Goal: Task Accomplishment & Management: Manage account settings

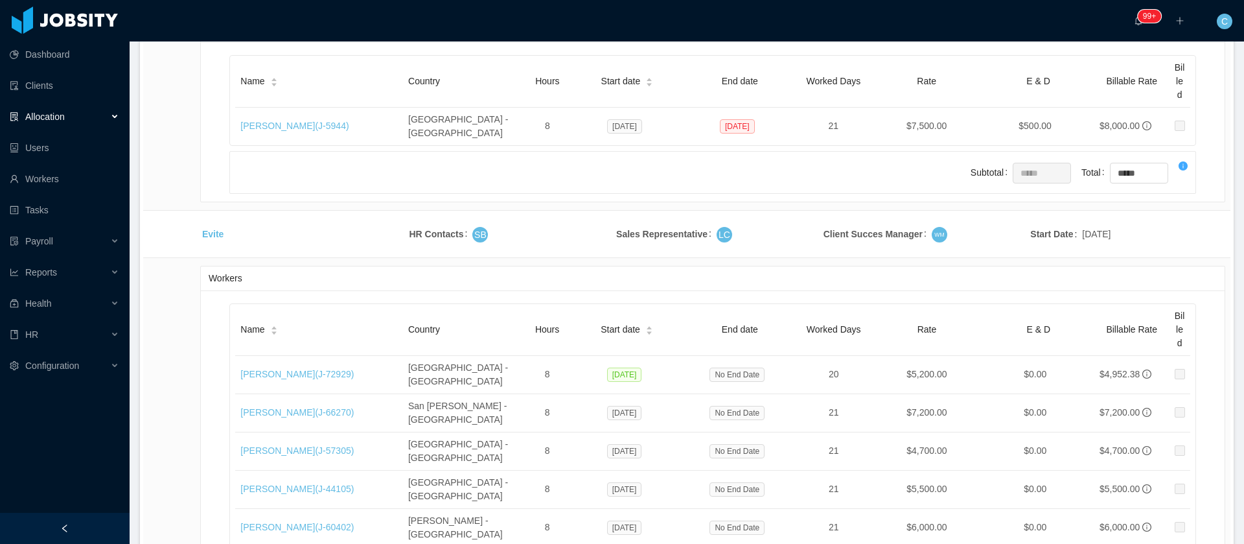
scroll to position [21886, 0]
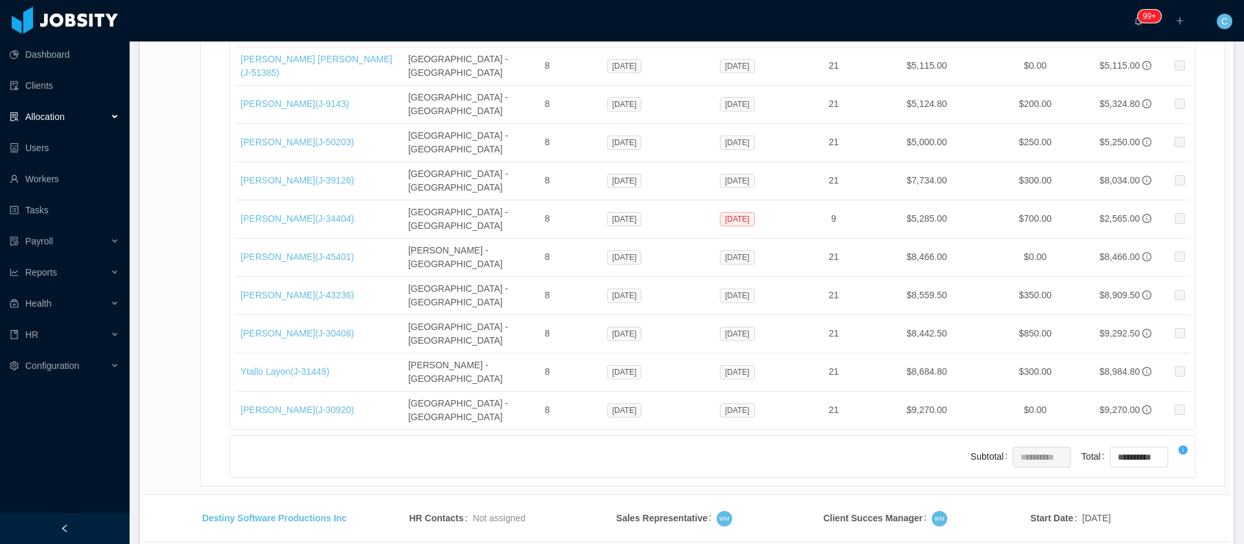
click at [1171, 448] on li "500 / page" at bounding box center [1180, 447] width 60 height 21
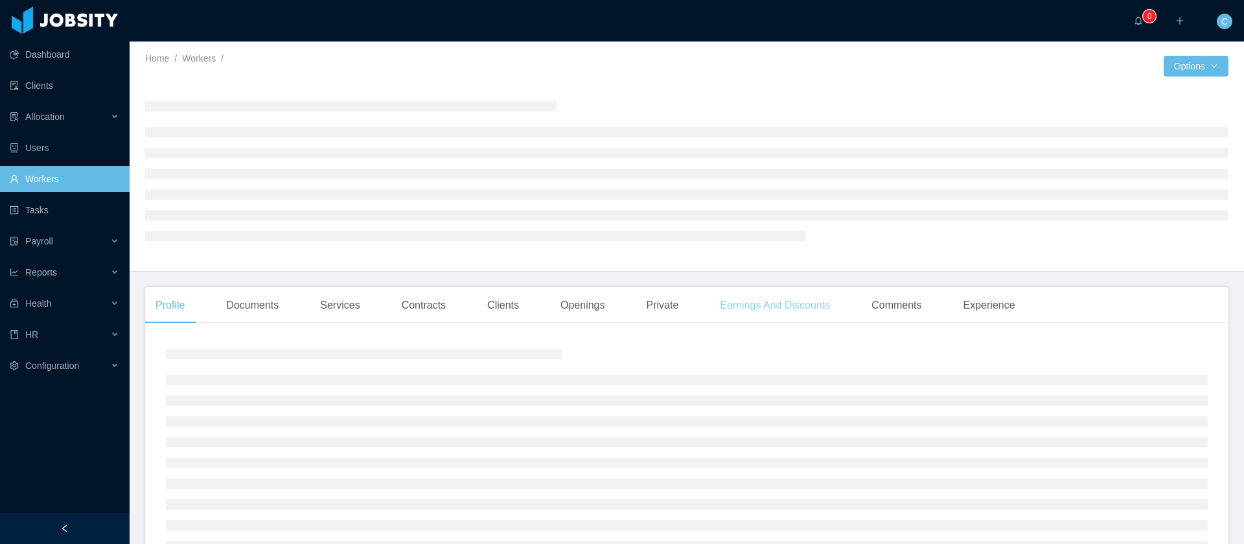
click at [758, 312] on div "Earnings And Discounts" at bounding box center [775, 305] width 131 height 36
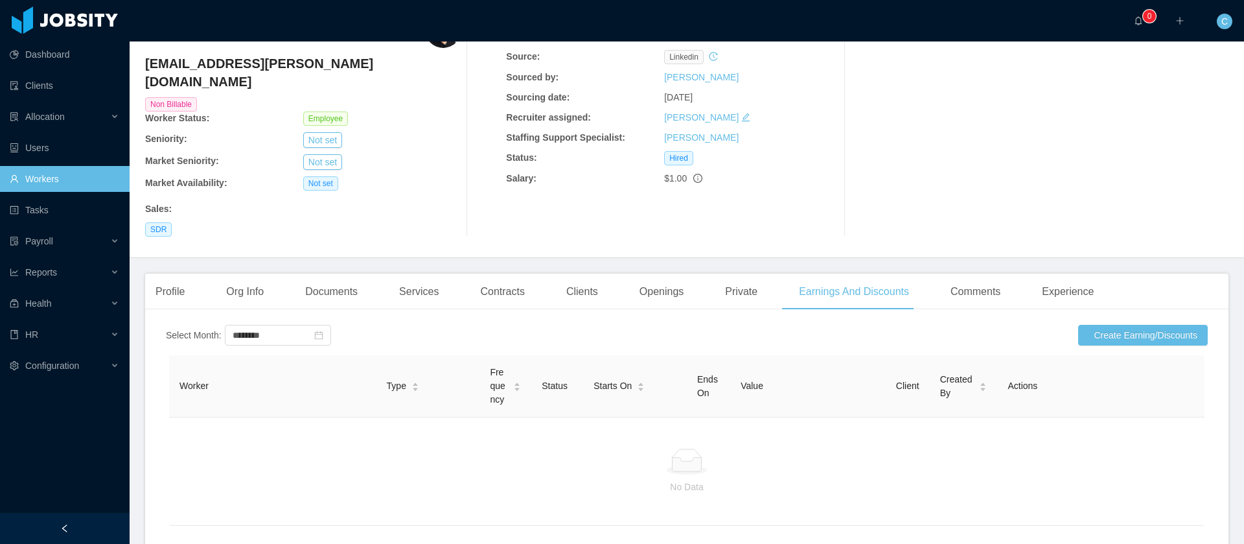
scroll to position [142, 0]
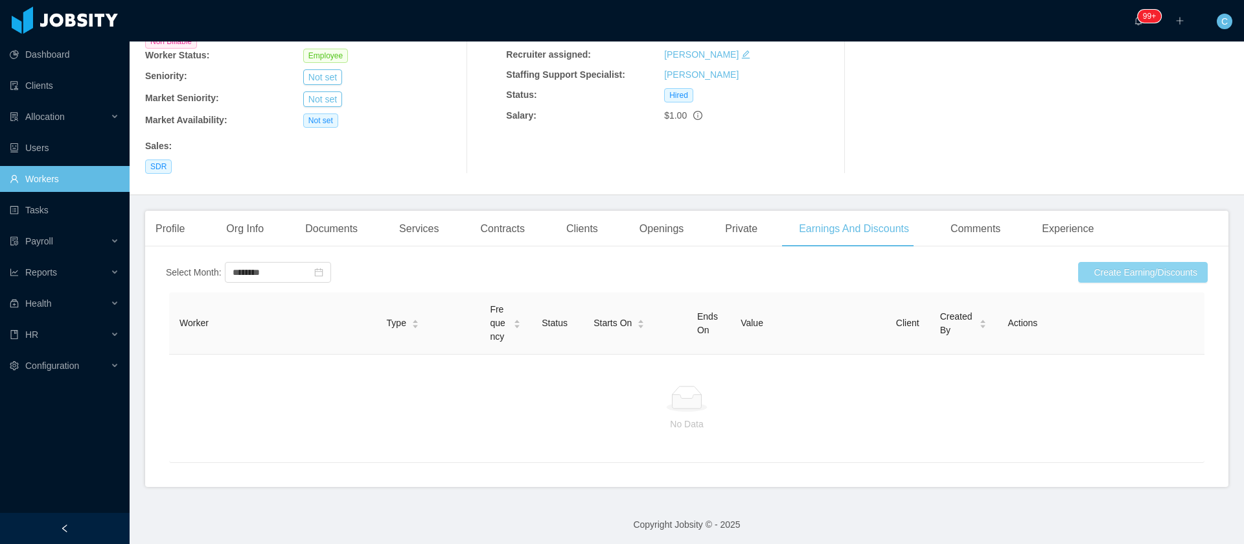
click at [1131, 262] on button "Create Earning/Discounts" at bounding box center [1143, 272] width 130 height 21
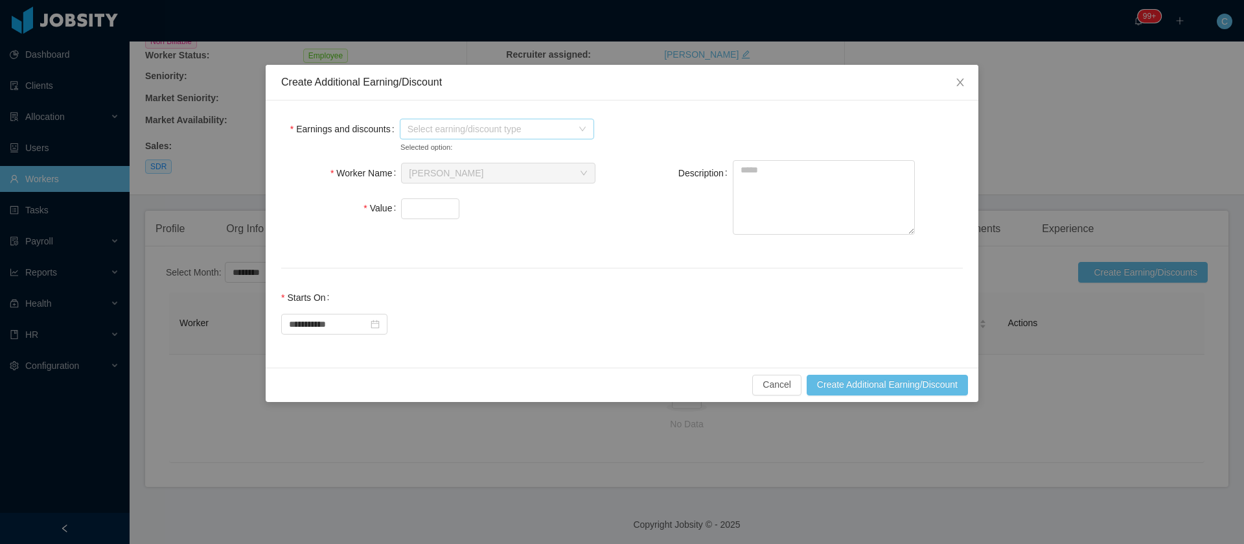
click at [445, 134] on span "Select earning/discount type" at bounding box center [490, 128] width 165 height 13
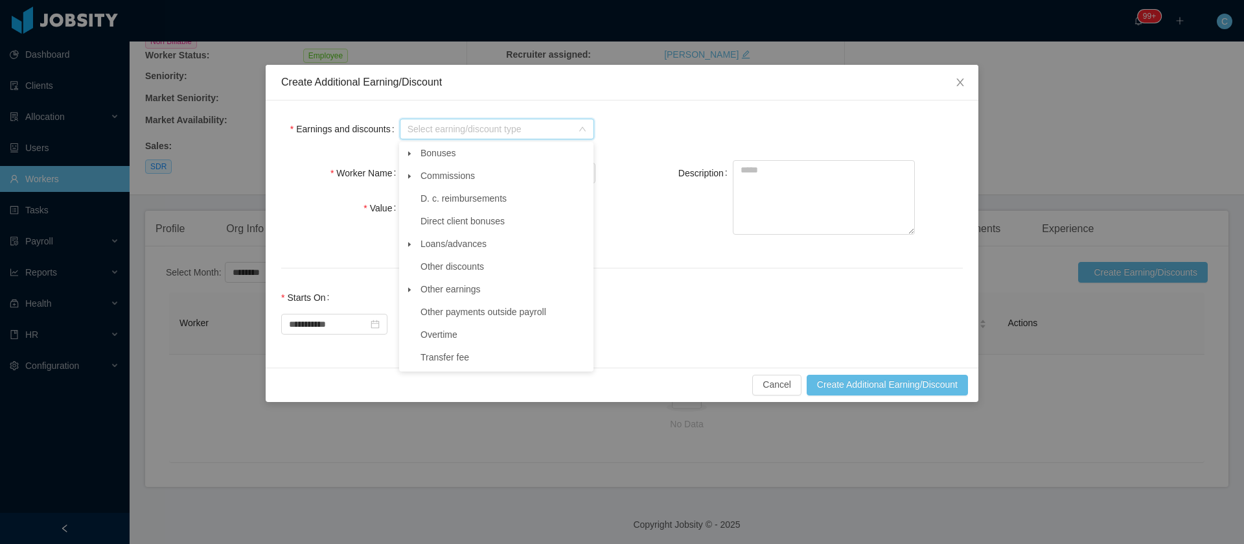
click at [410, 293] on icon "icon: caret-down" at bounding box center [409, 289] width 6 height 6
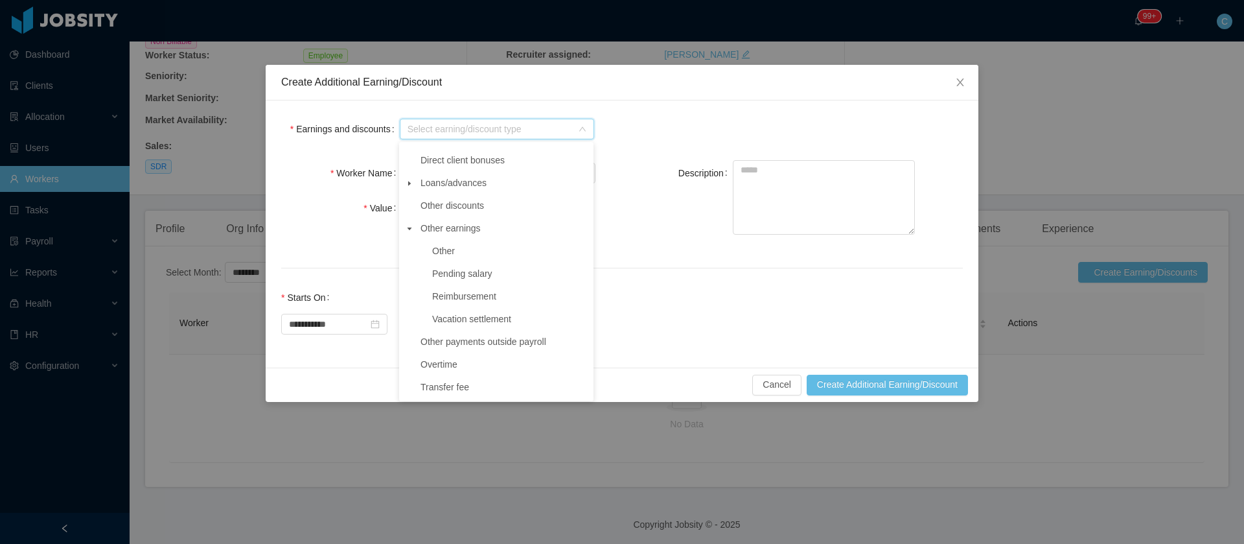
click at [406, 183] on span at bounding box center [410, 184] width 16 height 16
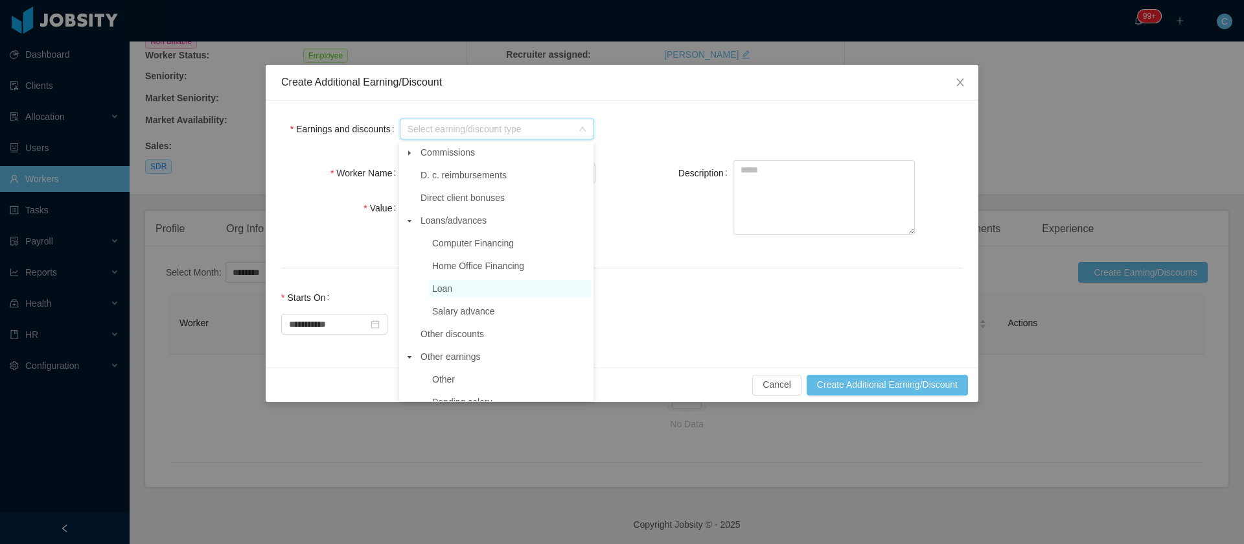
scroll to position [0, 0]
click at [409, 181] on span at bounding box center [410, 176] width 16 height 16
click at [407, 160] on span at bounding box center [410, 154] width 16 height 16
click at [452, 199] on span "Computer Financing" at bounding box center [473, 198] width 82 height 10
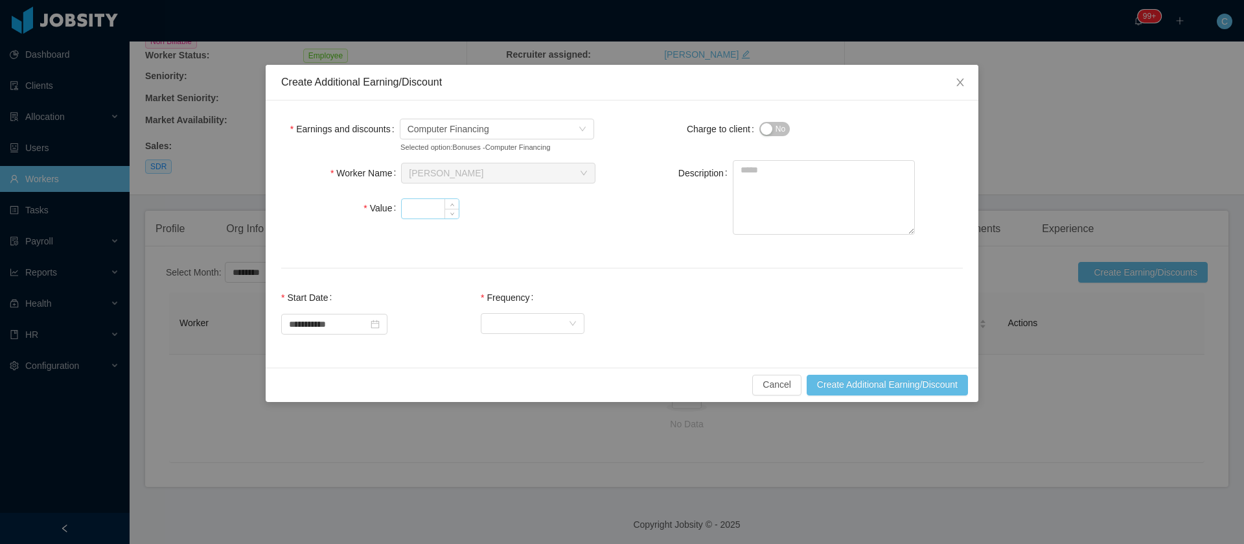
click at [443, 211] on input "Value" at bounding box center [430, 208] width 57 height 19
type input "***"
click at [535, 319] on div "Select Frequency" at bounding box center [529, 323] width 80 height 19
click at [546, 346] on li "One Time" at bounding box center [545, 348] width 104 height 21
click at [840, 380] on button "Create Additional Earning/Discount" at bounding box center [887, 385] width 161 height 21
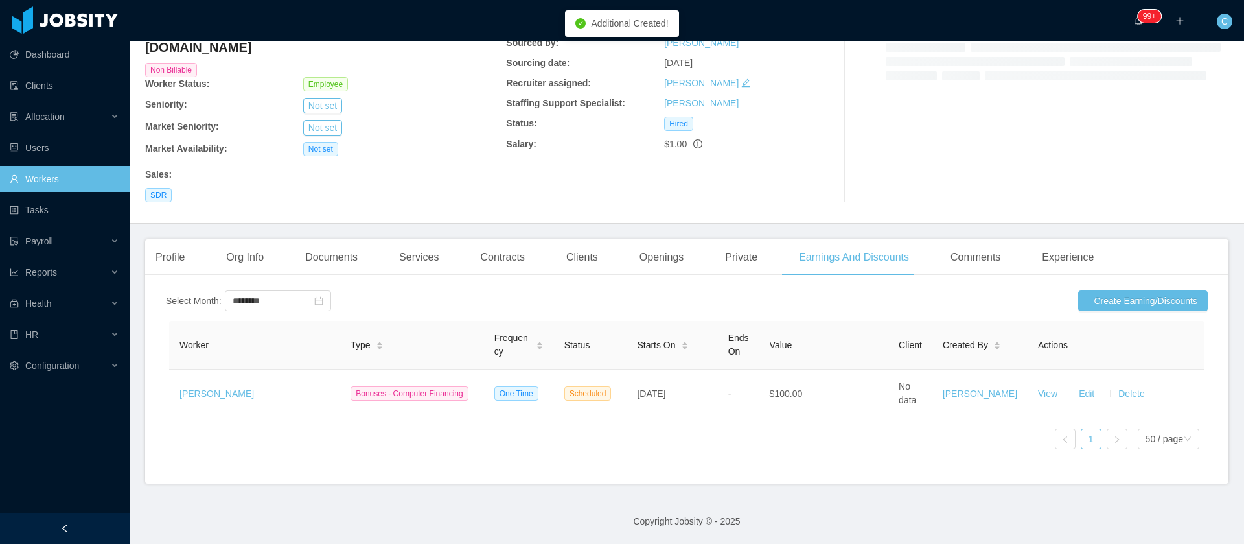
scroll to position [110, 0]
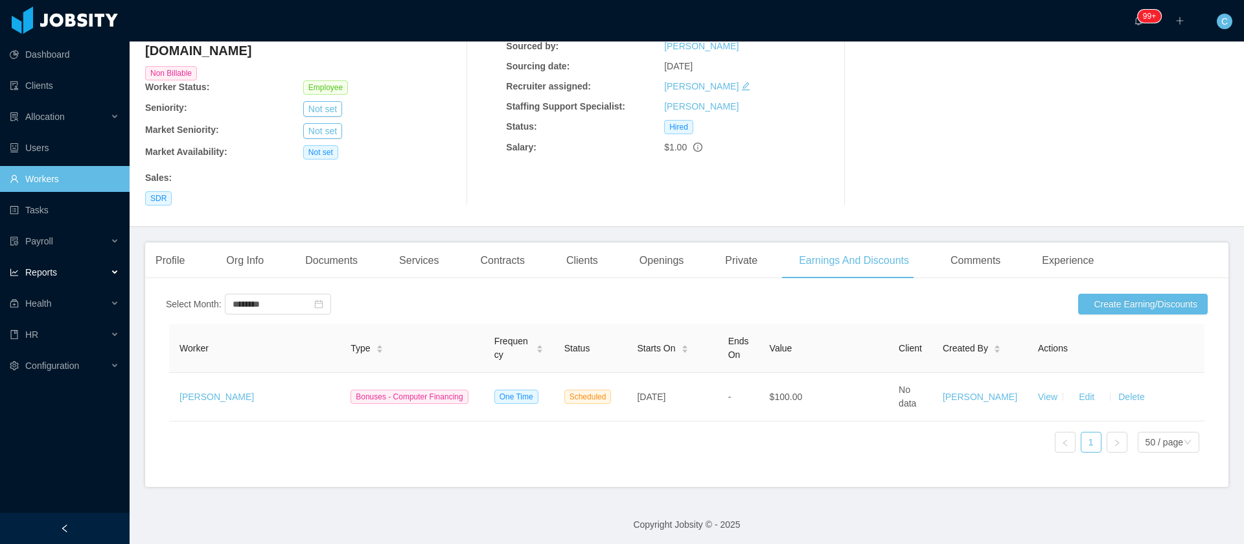
click at [70, 270] on div "Reports" at bounding box center [65, 272] width 130 height 26
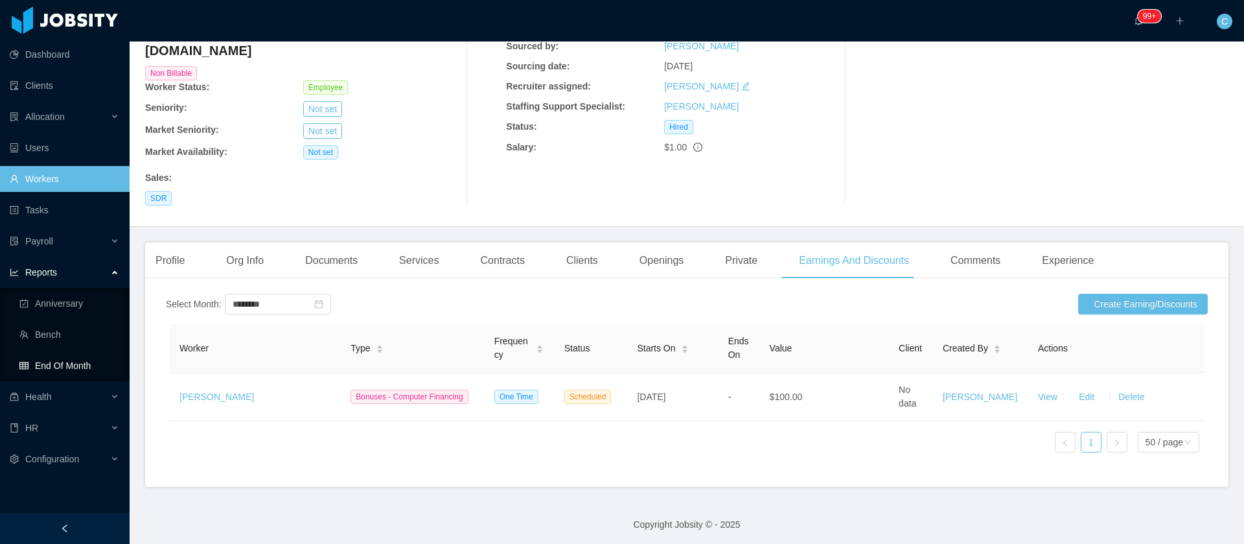
click at [58, 368] on link "End Of Month" at bounding box center [69, 366] width 100 height 26
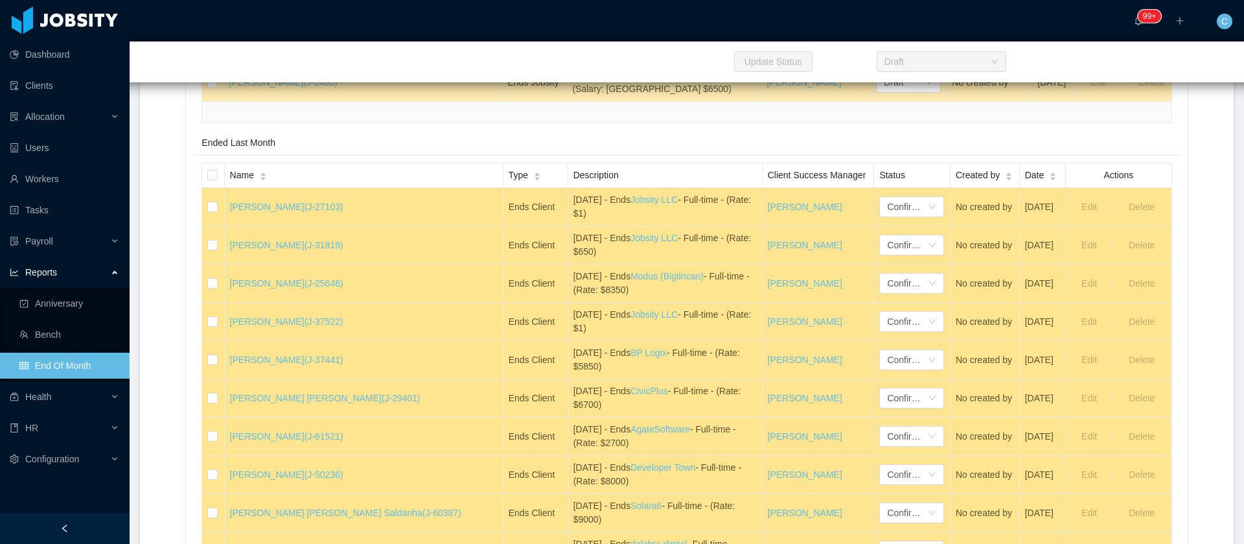
scroll to position [3499, 0]
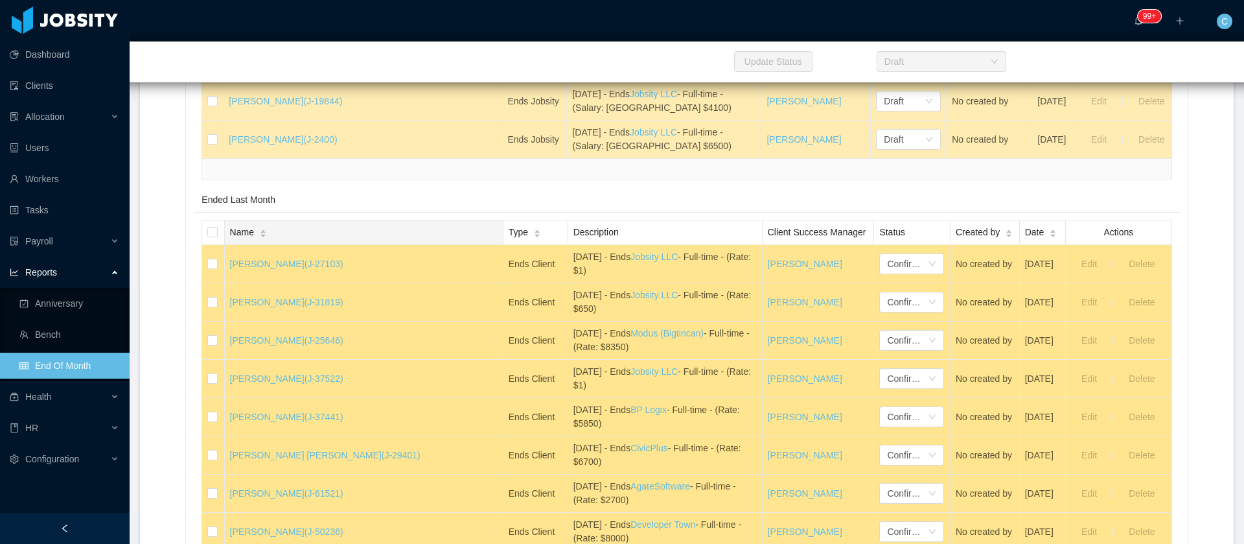
click at [266, 240] on icon "icon: caret-down" at bounding box center [262, 236] width 7 height 7
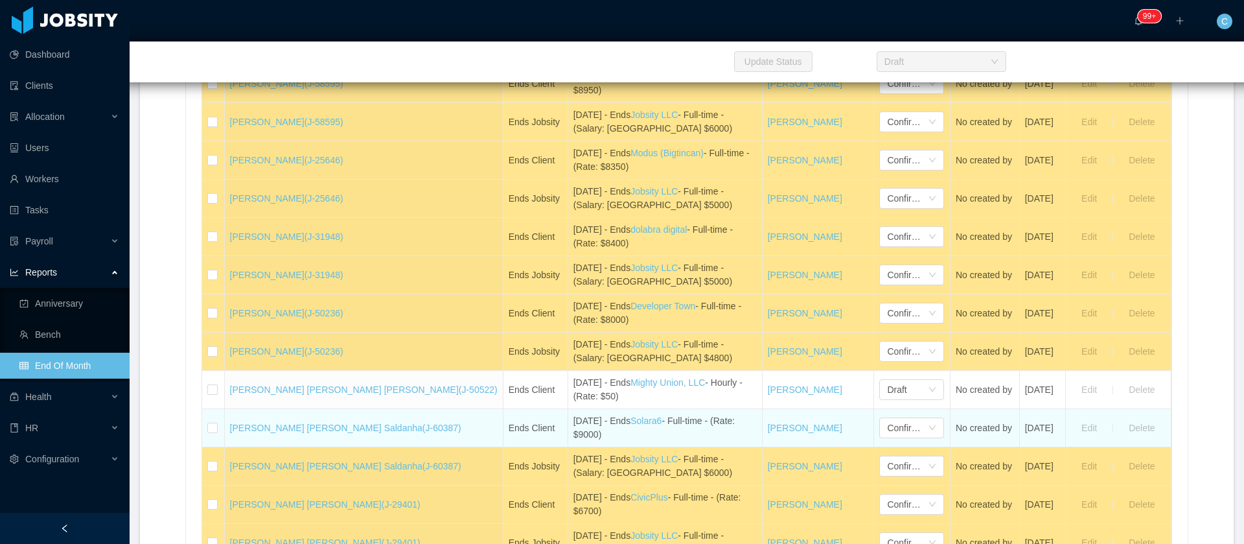
scroll to position [4082, 0]
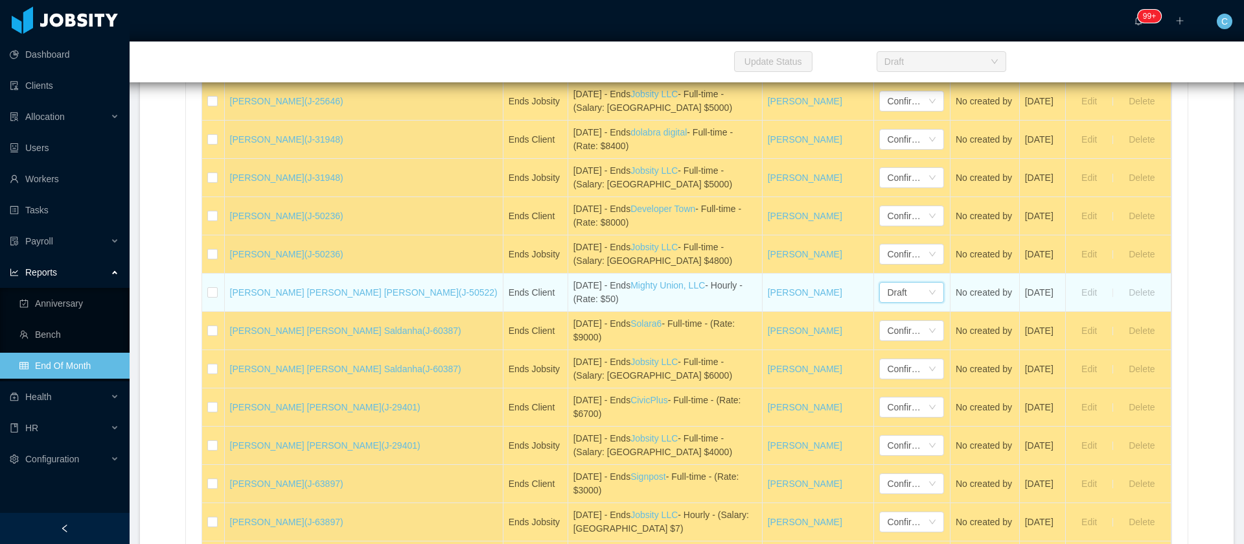
click at [887, 302] on div "Draft" at bounding box center [896, 292] width 19 height 19
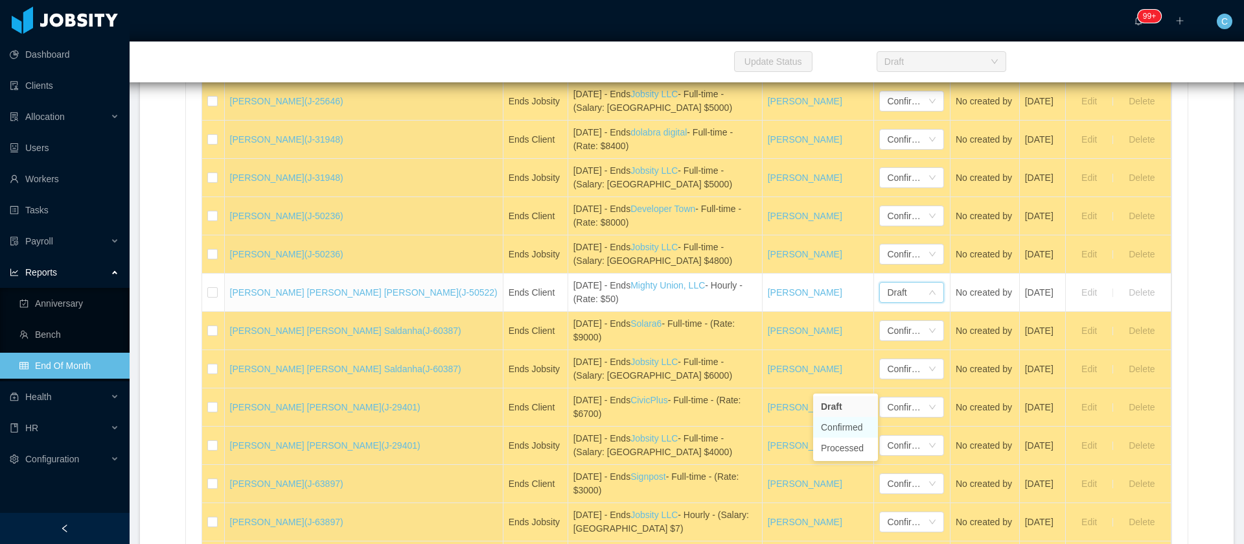
click at [842, 425] on li "Confirmed" at bounding box center [845, 427] width 65 height 21
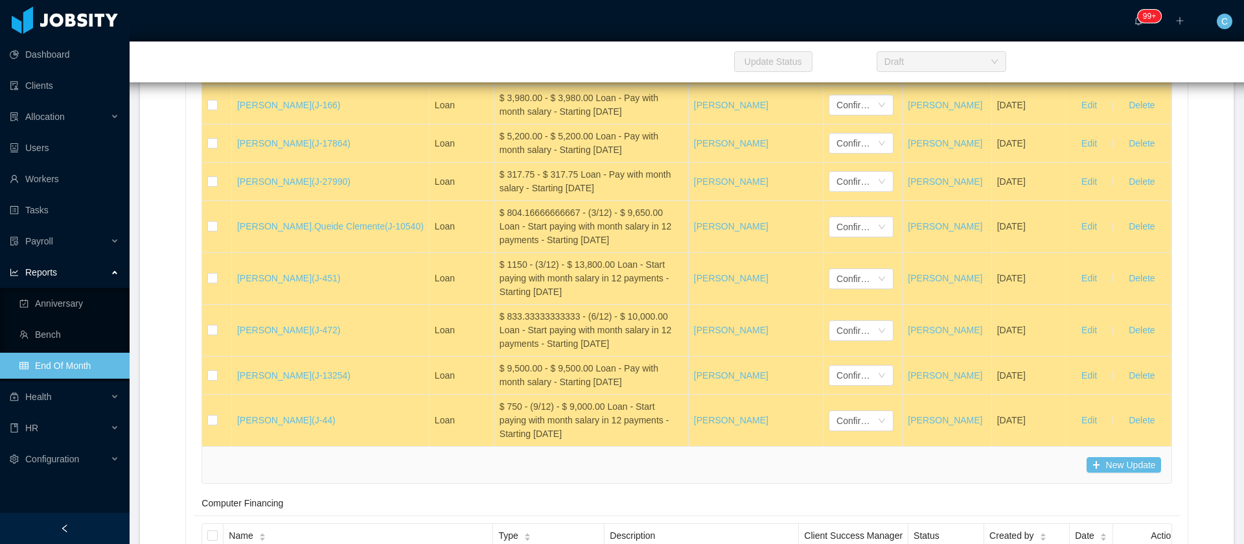
scroll to position [21198, 0]
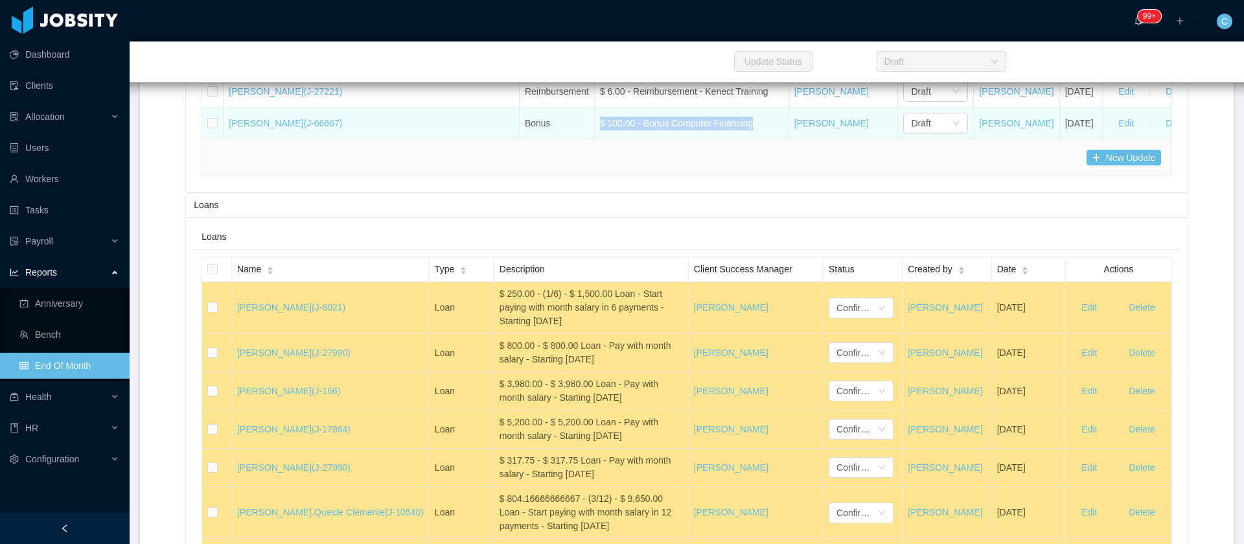
drag, startPoint x: 584, startPoint y: 287, endPoint x: 481, endPoint y: 299, distance: 103.7
click at [481, 139] on tr "Orlando Garcia (J-66867) Bonus $ 100.00 - Bonus Computer Financing Daniela Orel…" at bounding box center [705, 123] width 1006 height 31
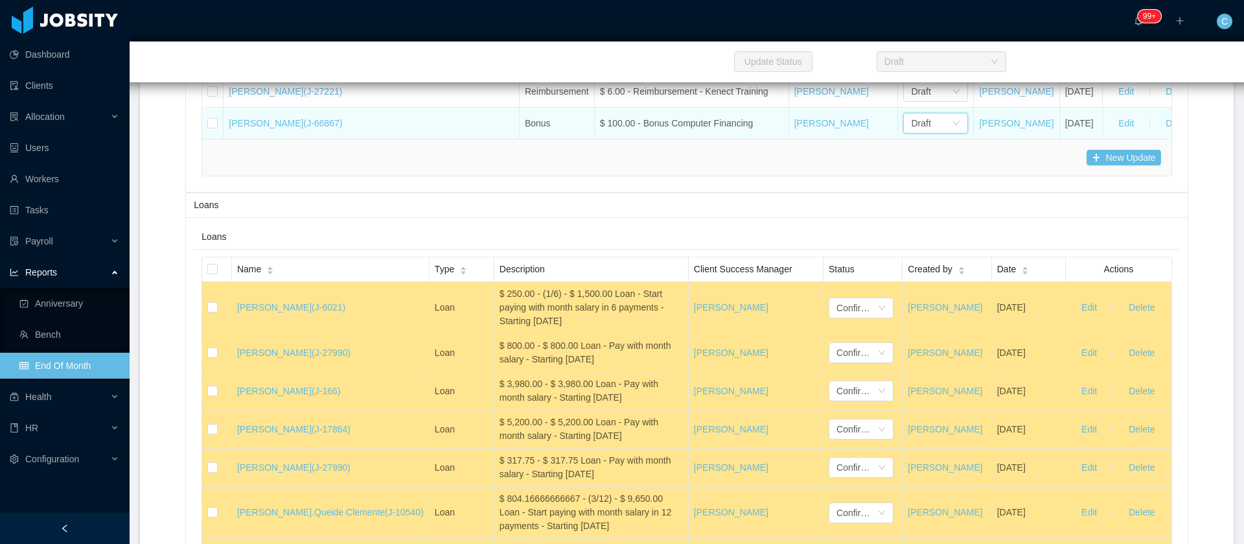
click at [911, 133] on div "Draft" at bounding box center [931, 122] width 41 height 19
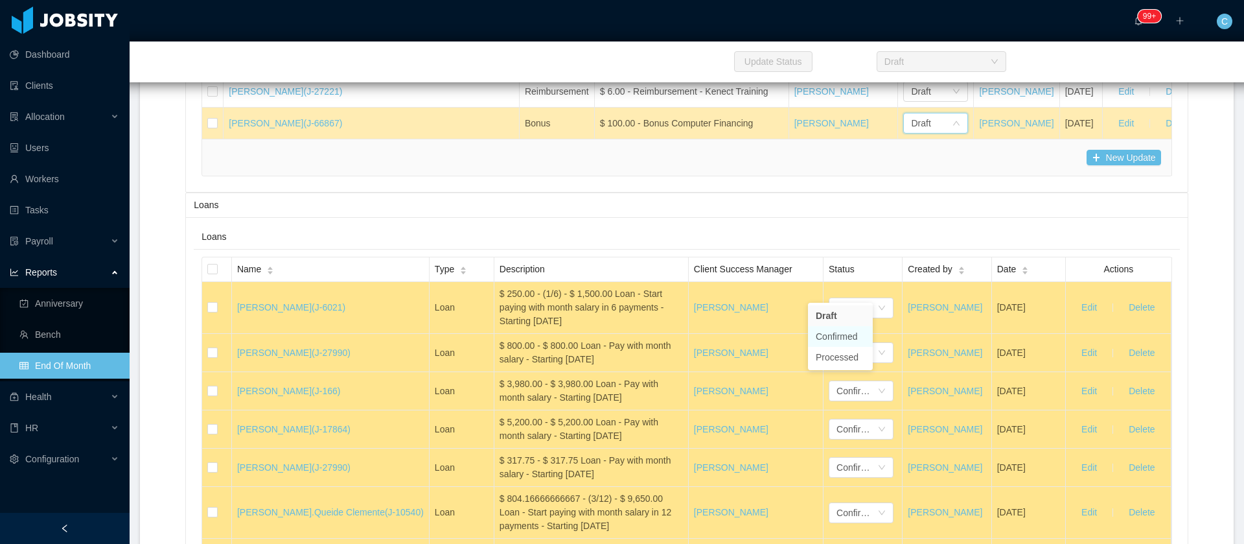
click at [833, 337] on li "Confirmed" at bounding box center [840, 336] width 65 height 21
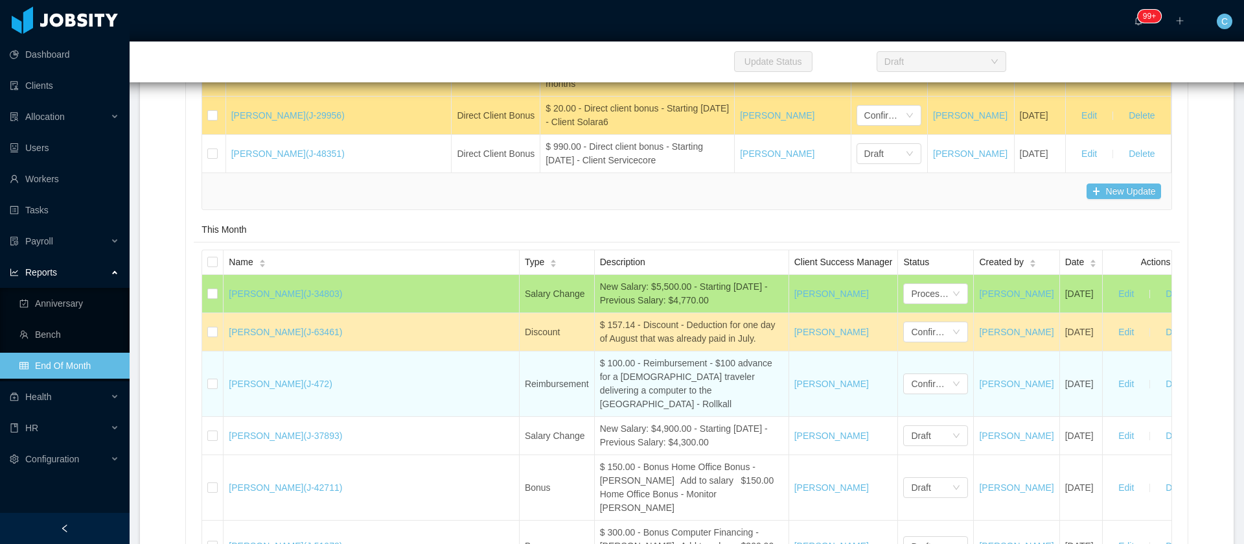
scroll to position [20226, 0]
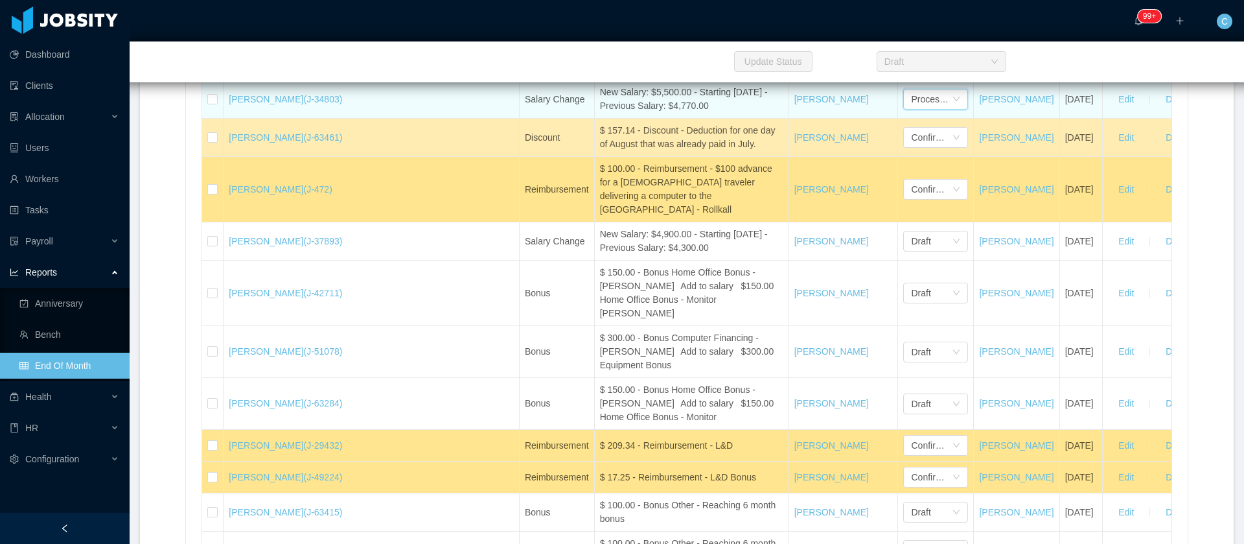
click at [911, 109] on div "Processed" at bounding box center [931, 98] width 41 height 19
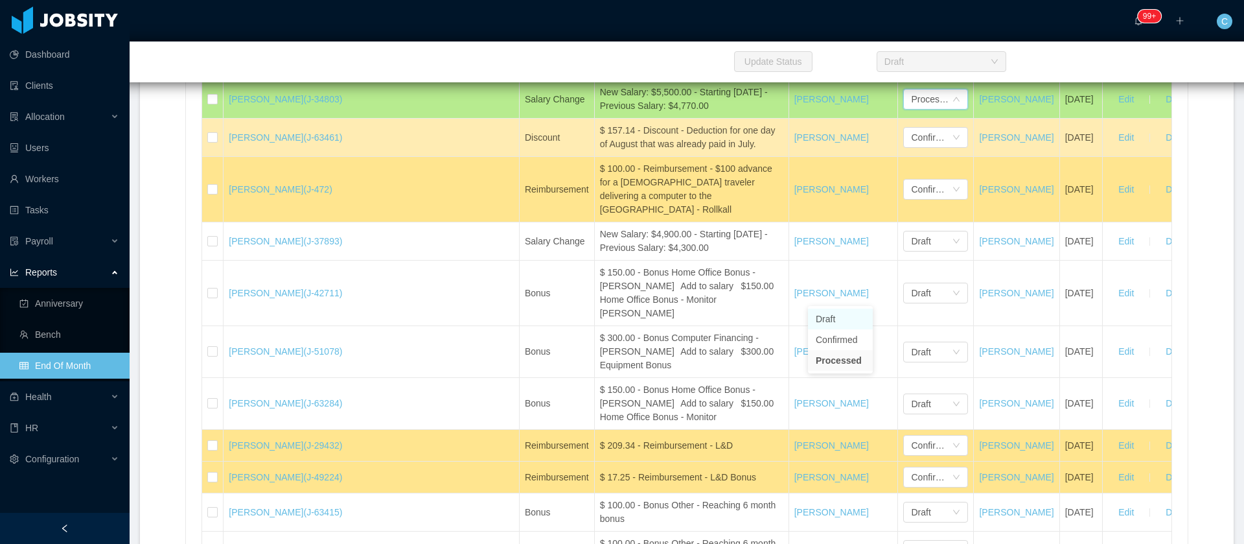
click at [824, 318] on li "Draft" at bounding box center [840, 318] width 65 height 21
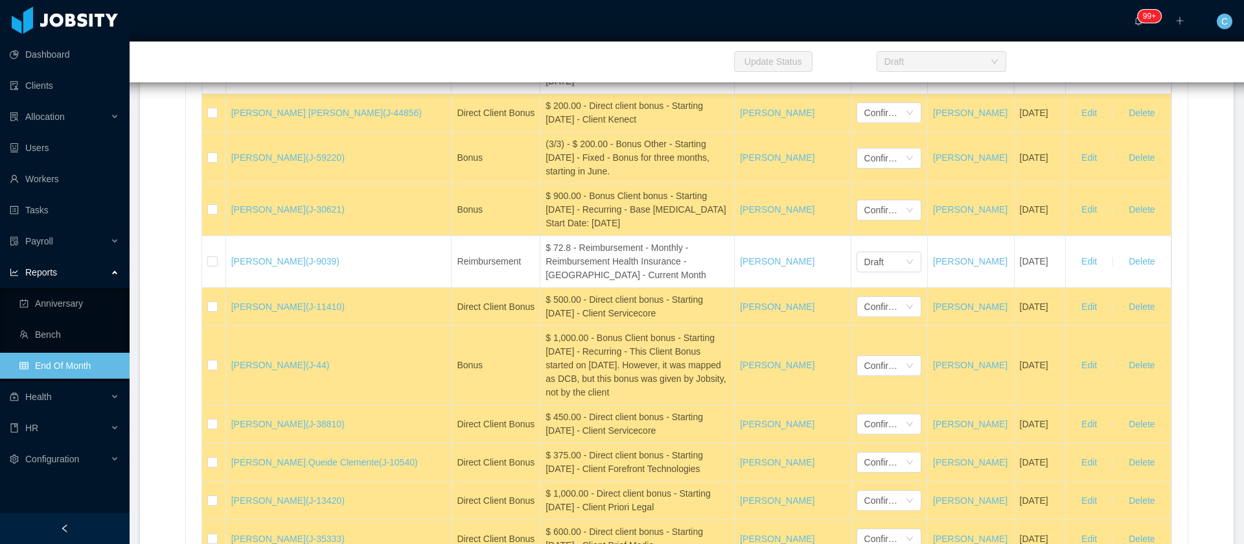
scroll to position [14296, 0]
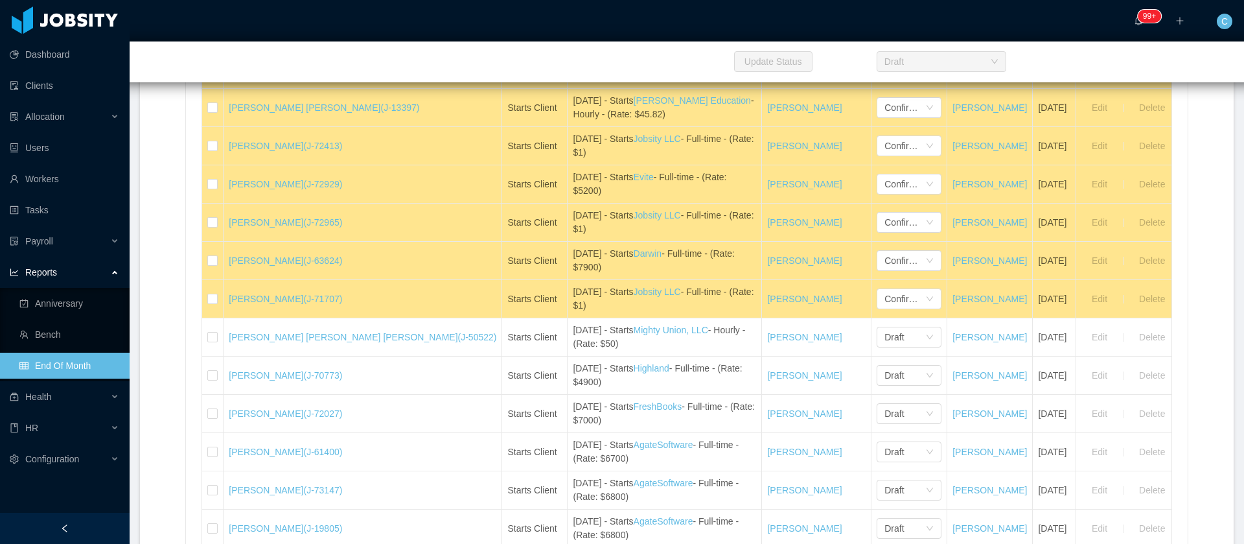
scroll to position [97, 0]
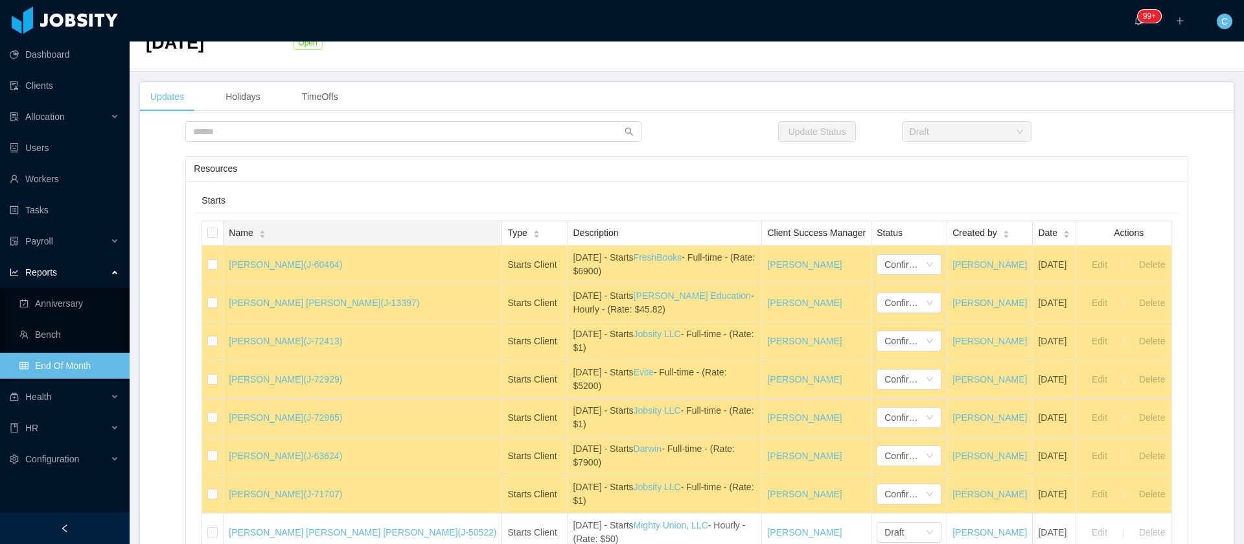
click at [244, 226] on span "Name" at bounding box center [241, 233] width 24 height 14
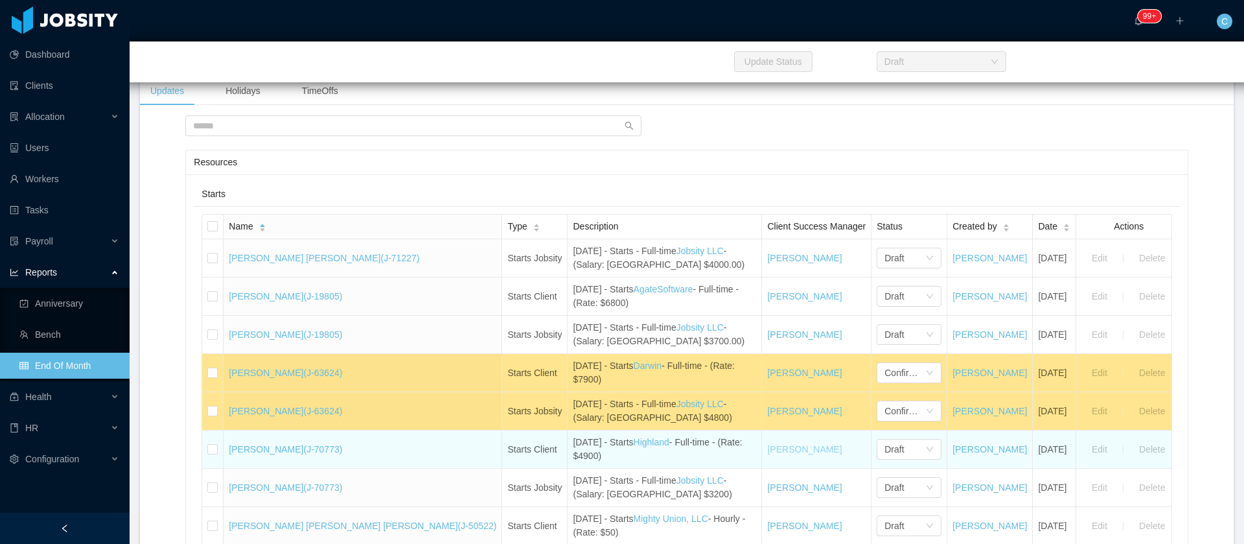
scroll to position [292, 0]
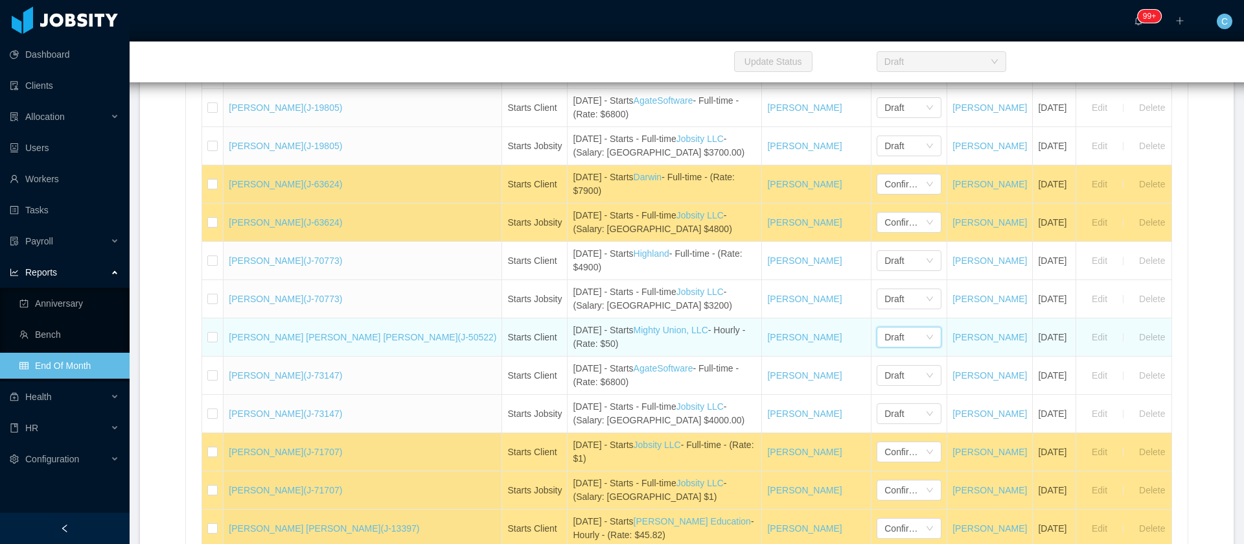
click at [885, 335] on div "Draft" at bounding box center [905, 336] width 41 height 19
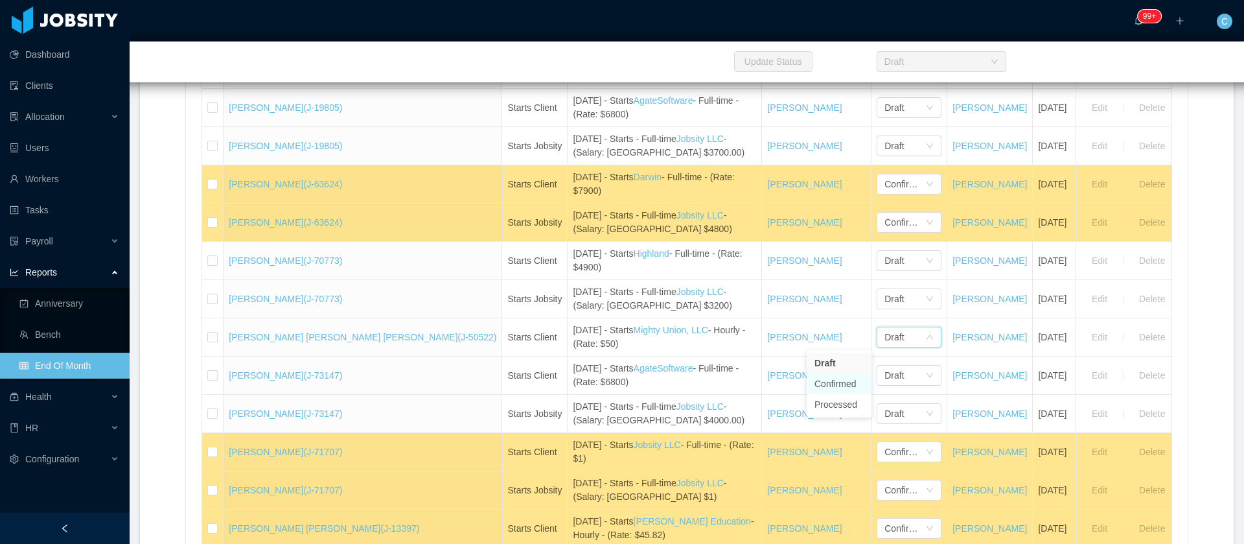
click at [838, 386] on li "Confirmed" at bounding box center [839, 383] width 65 height 21
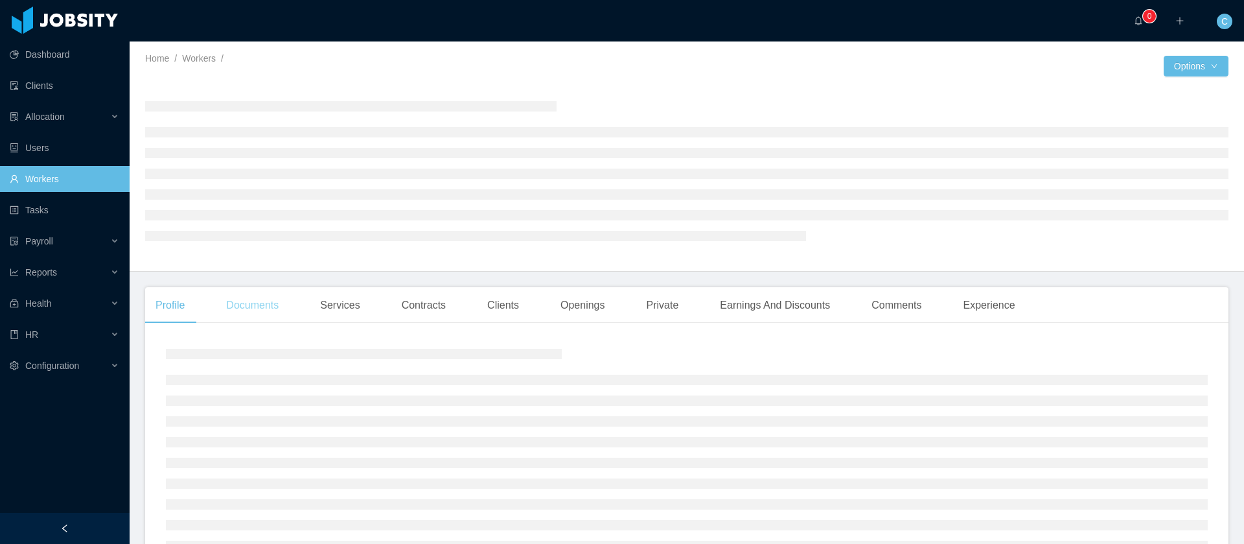
click at [269, 312] on div "Documents" at bounding box center [252, 305] width 73 height 36
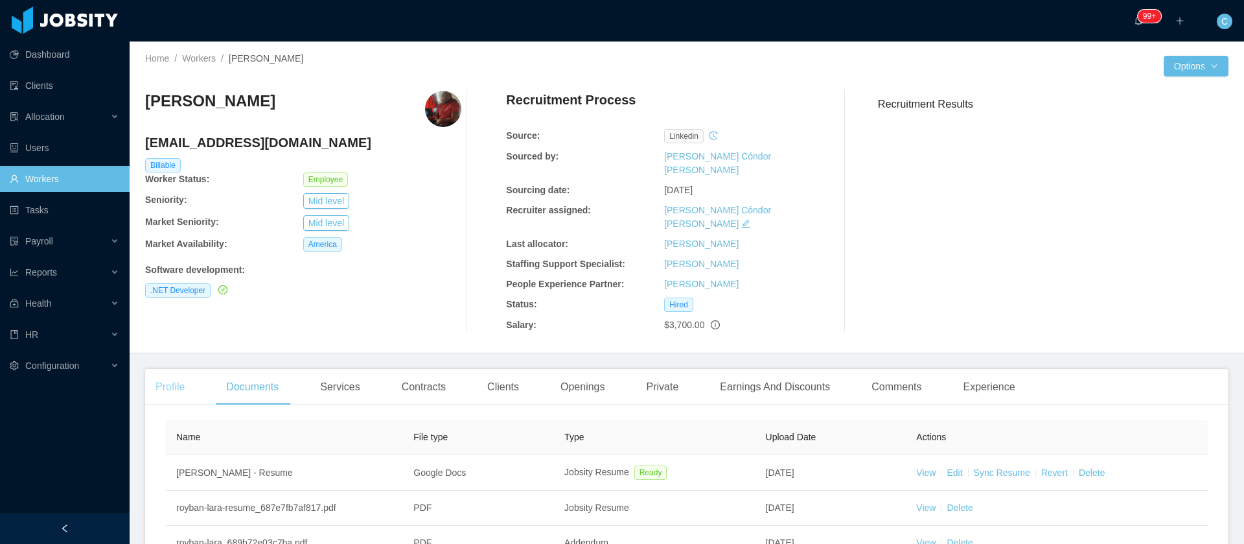
click at [172, 369] on div "Profile" at bounding box center [170, 387] width 50 height 36
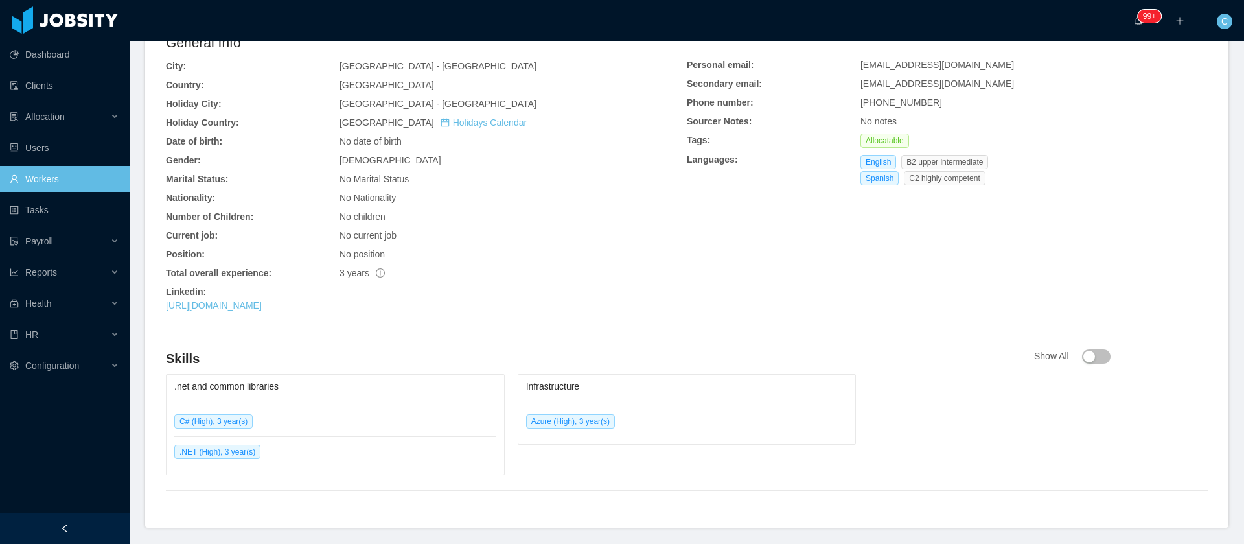
scroll to position [389, 0]
click at [262, 299] on link "https://www.linkedin.com/in/roybanlara" at bounding box center [214, 304] width 96 height 10
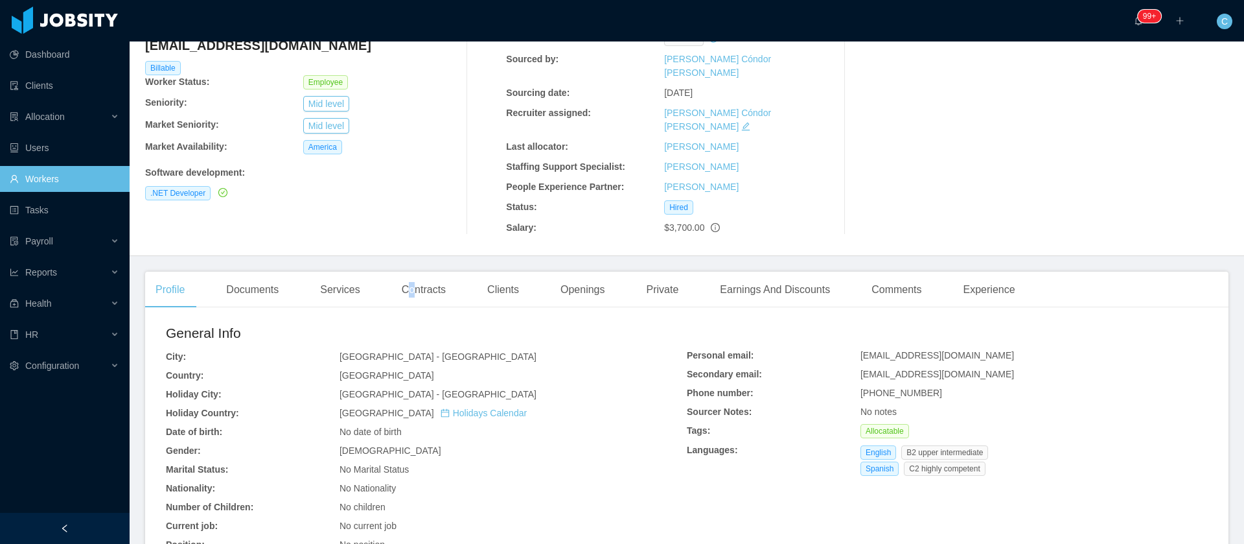
click at [410, 279] on div "Contracts" at bounding box center [423, 290] width 65 height 36
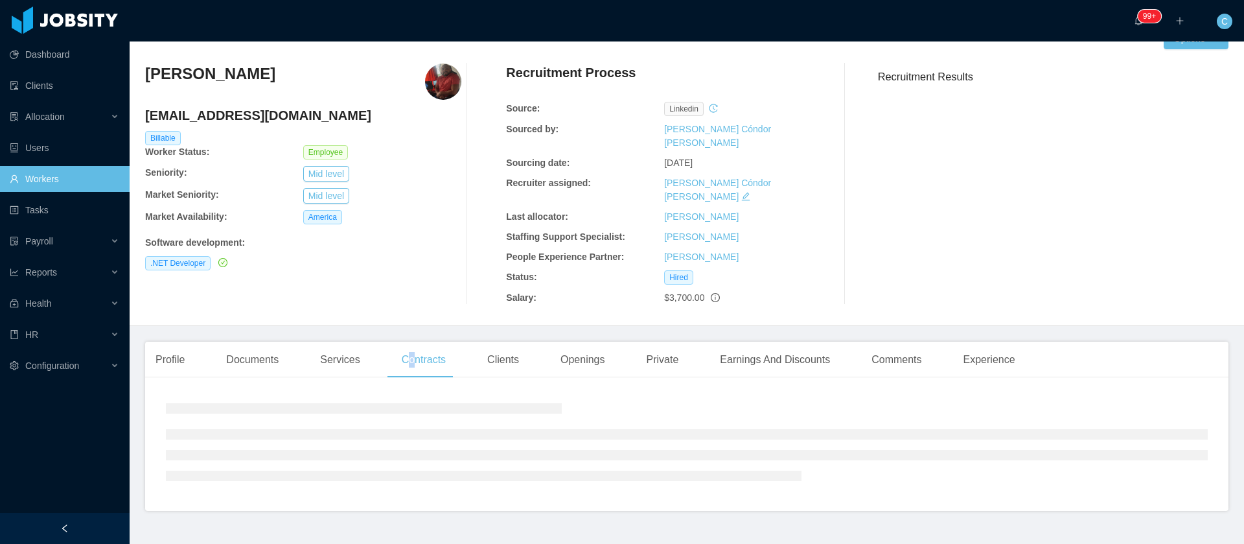
scroll to position [53, 0]
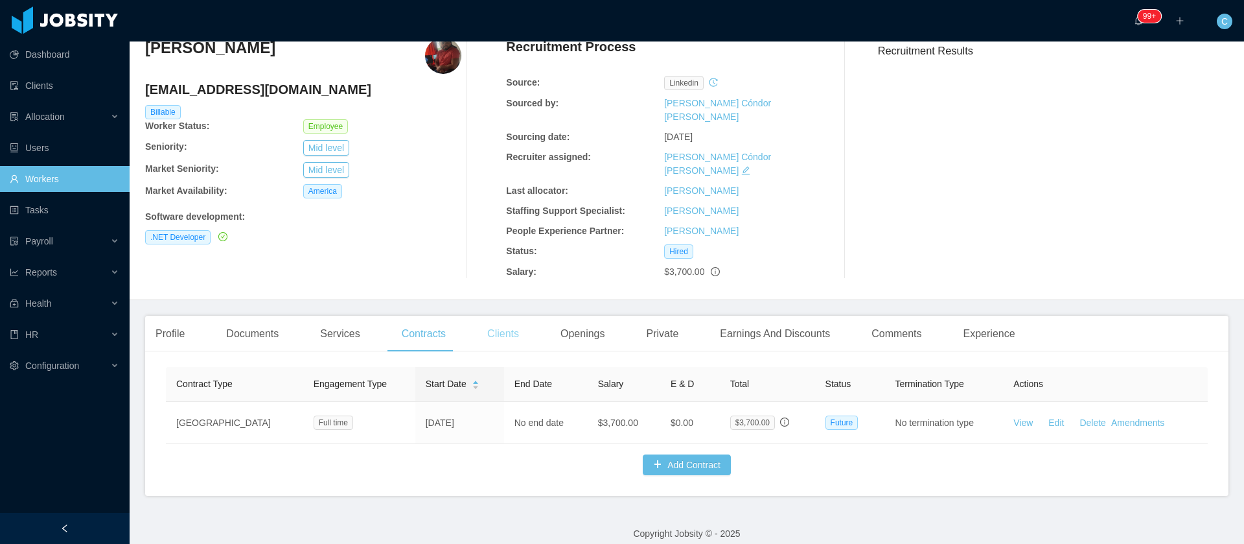
click at [491, 316] on div "Clients" at bounding box center [503, 334] width 52 height 36
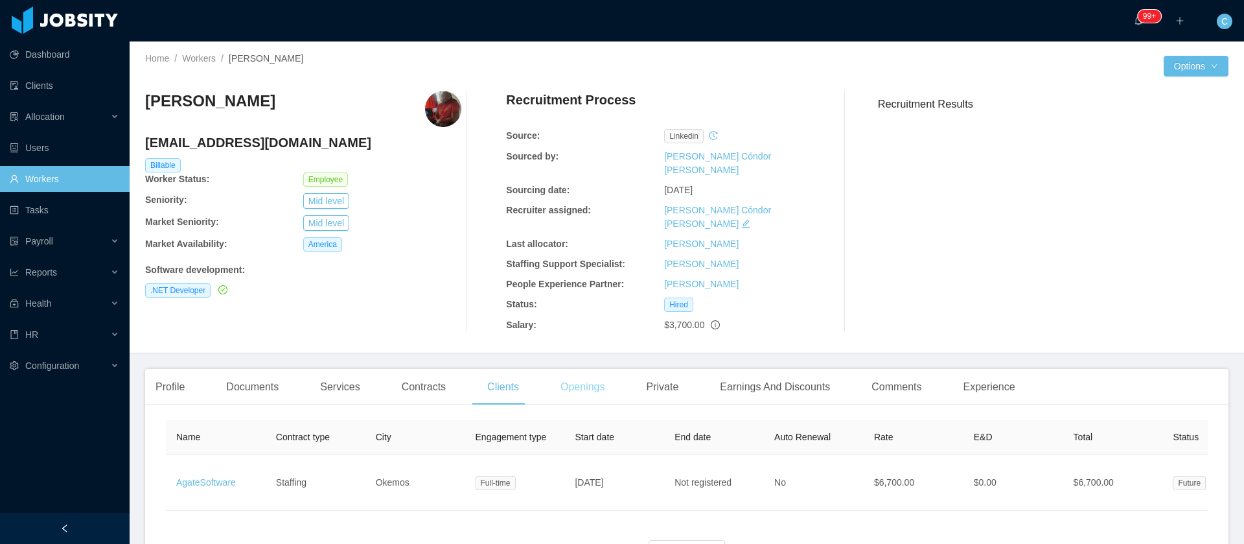
click at [607, 369] on div "Openings" at bounding box center [582, 387] width 65 height 36
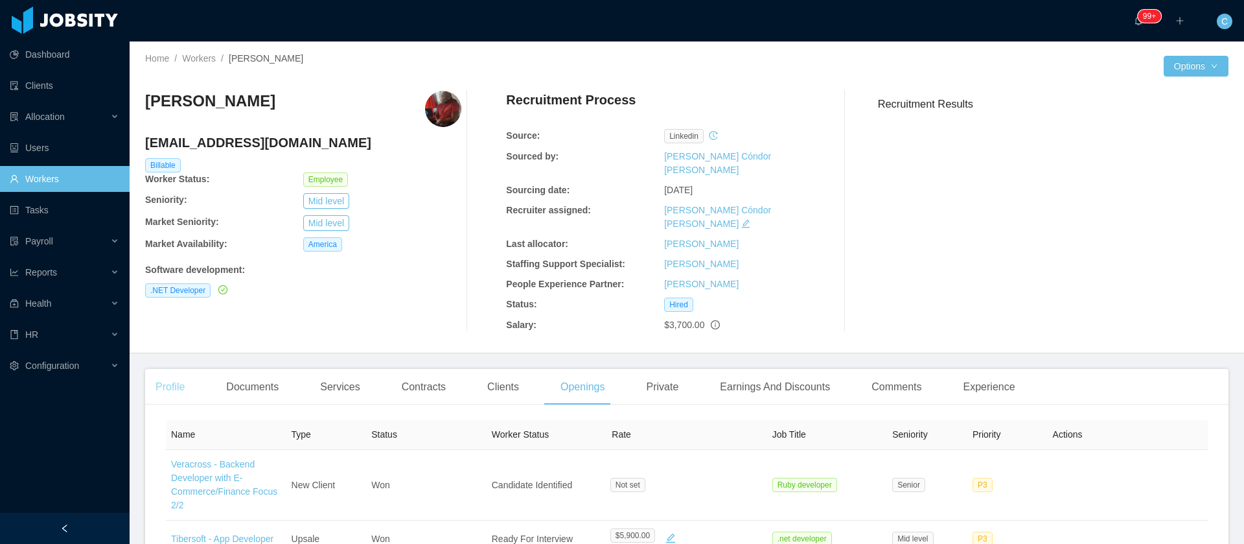
click at [174, 370] on div "Profile" at bounding box center [170, 387] width 50 height 36
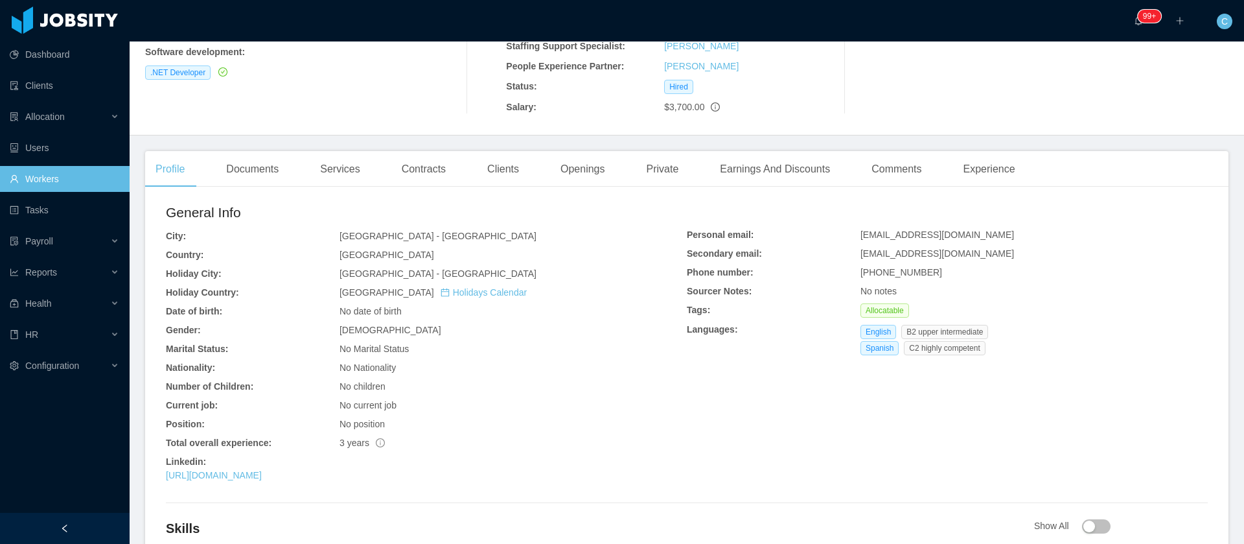
scroll to position [389, 0]
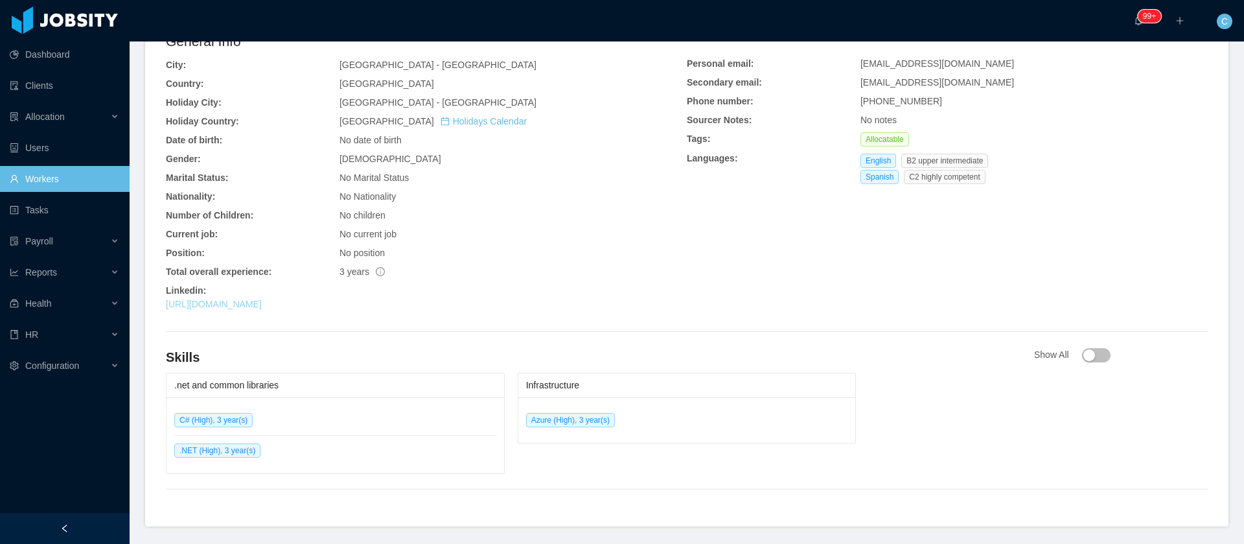
click at [262, 299] on link "https://www.linkedin.com/in/roybanlara" at bounding box center [214, 304] width 96 height 10
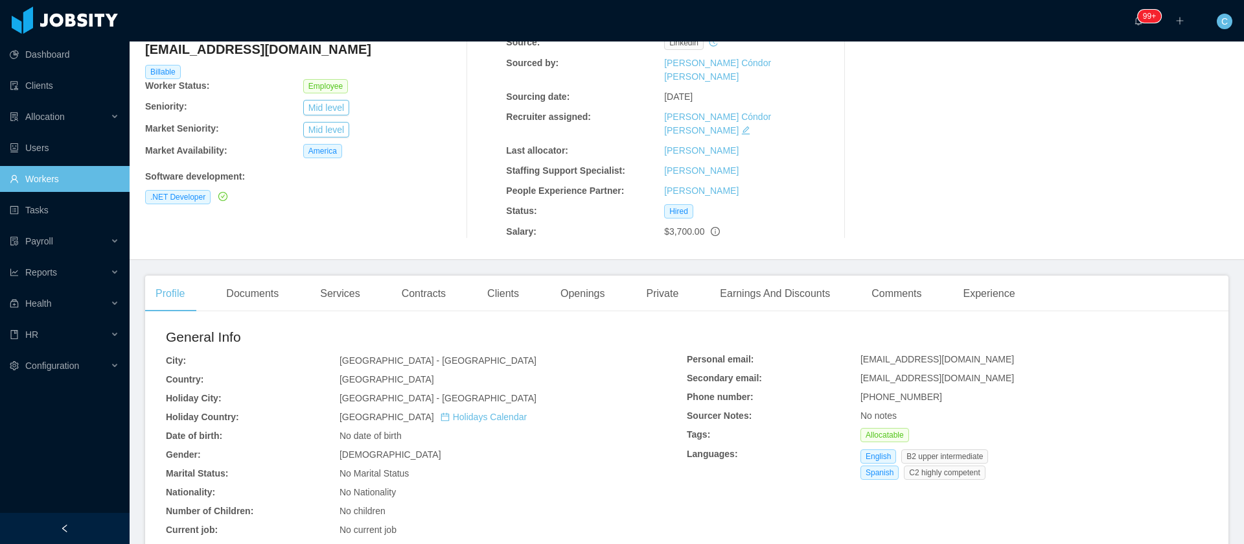
scroll to position [0, 0]
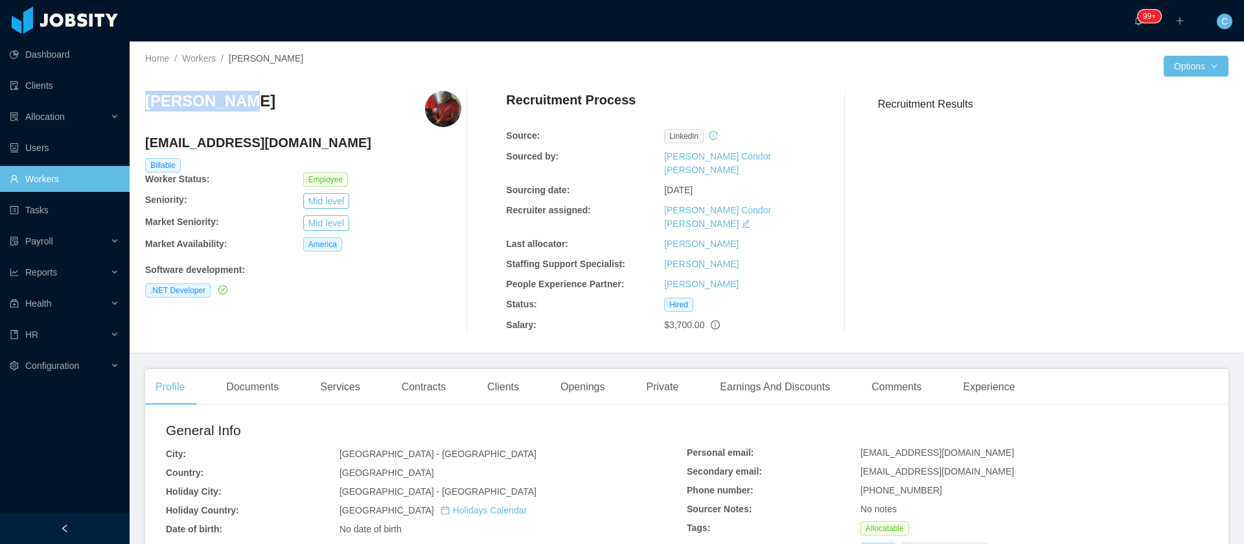
drag, startPoint x: 236, startPoint y: 100, endPoint x: 145, endPoint y: 102, distance: 91.4
click at [145, 102] on div "Home / Workers / Royban Lara / Options Royban Lara royban.lara@jobsity.com Bill…" at bounding box center [687, 197] width 1115 height 312
copy h3 "[PERSON_NAME]"
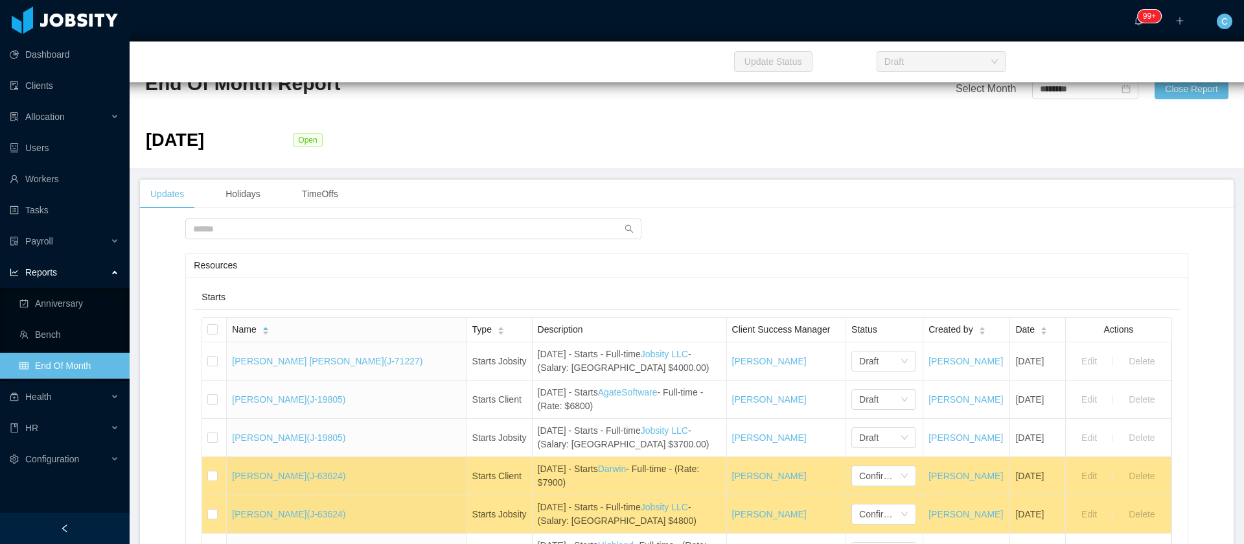
scroll to position [292, 0]
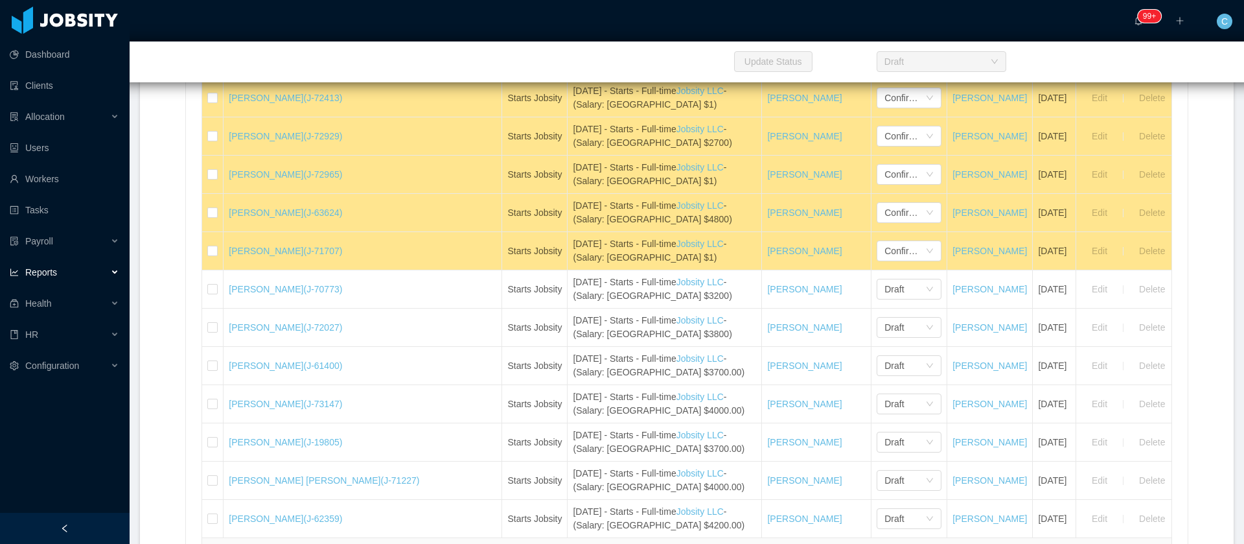
scroll to position [972, 0]
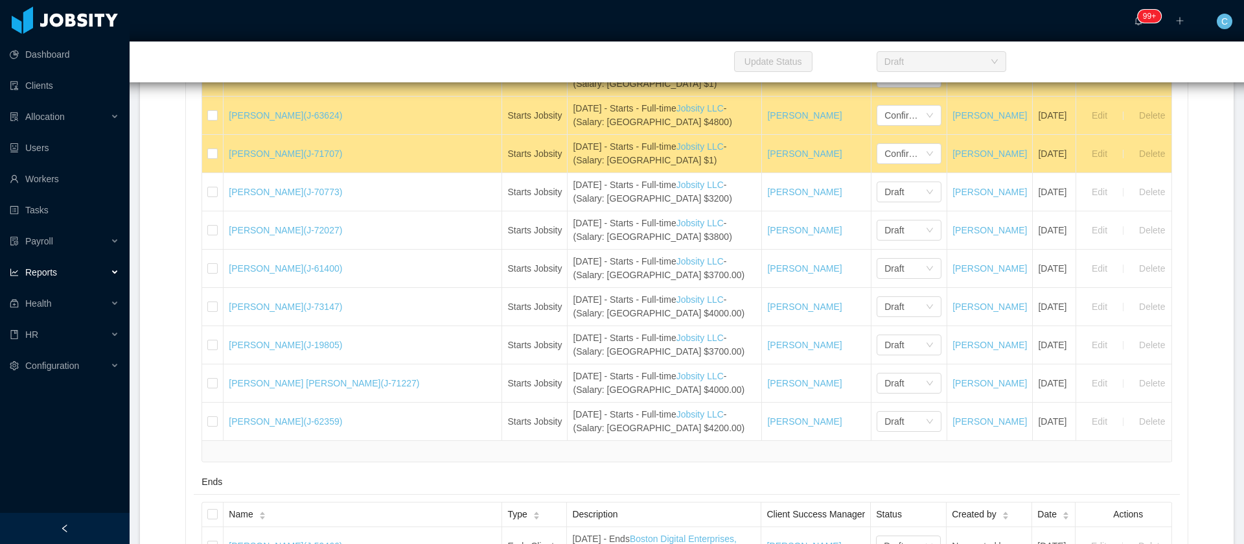
drag, startPoint x: 277, startPoint y: 382, endPoint x: 194, endPoint y: 432, distance: 97.1
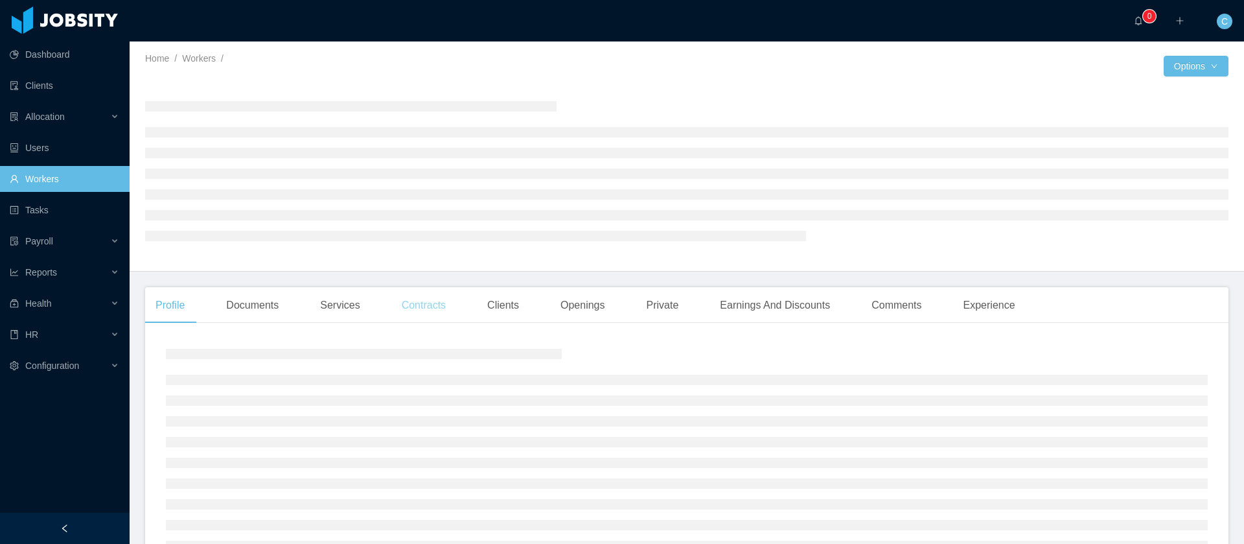
click at [417, 291] on div "Contracts" at bounding box center [423, 305] width 65 height 36
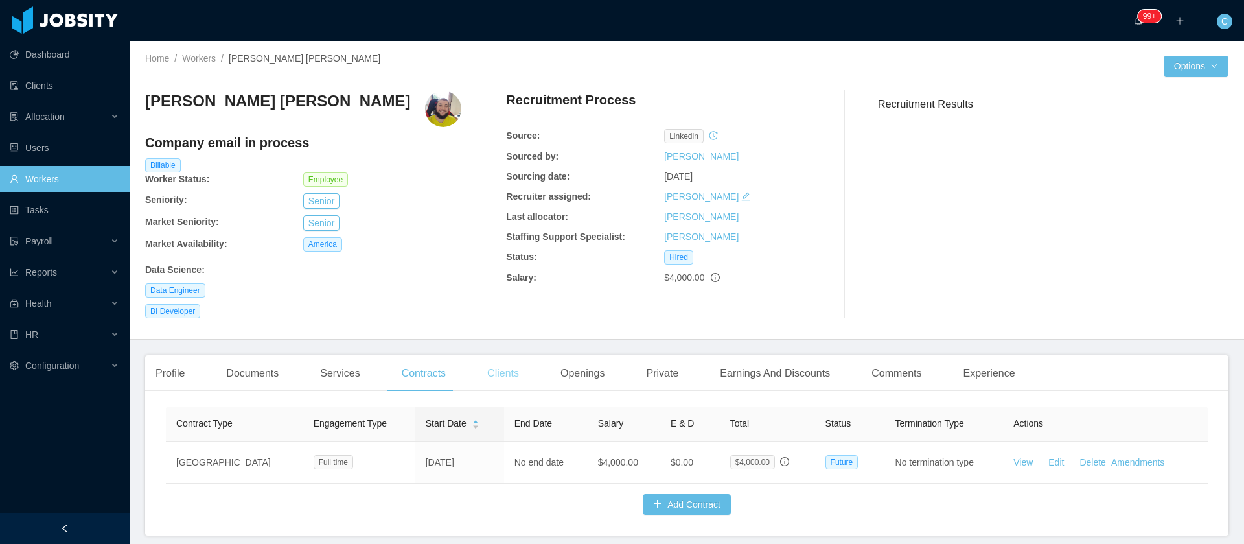
click at [514, 381] on div "Clients" at bounding box center [503, 373] width 52 height 36
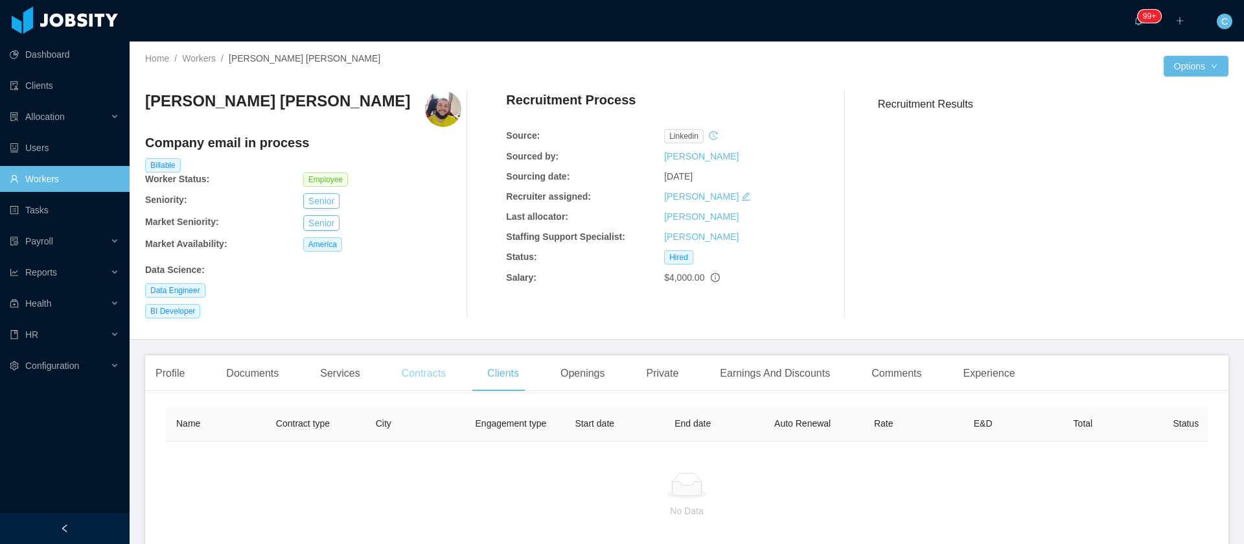
click at [430, 366] on div "Contracts" at bounding box center [423, 373] width 65 height 36
